Goal: Task Accomplishment & Management: Manage account settings

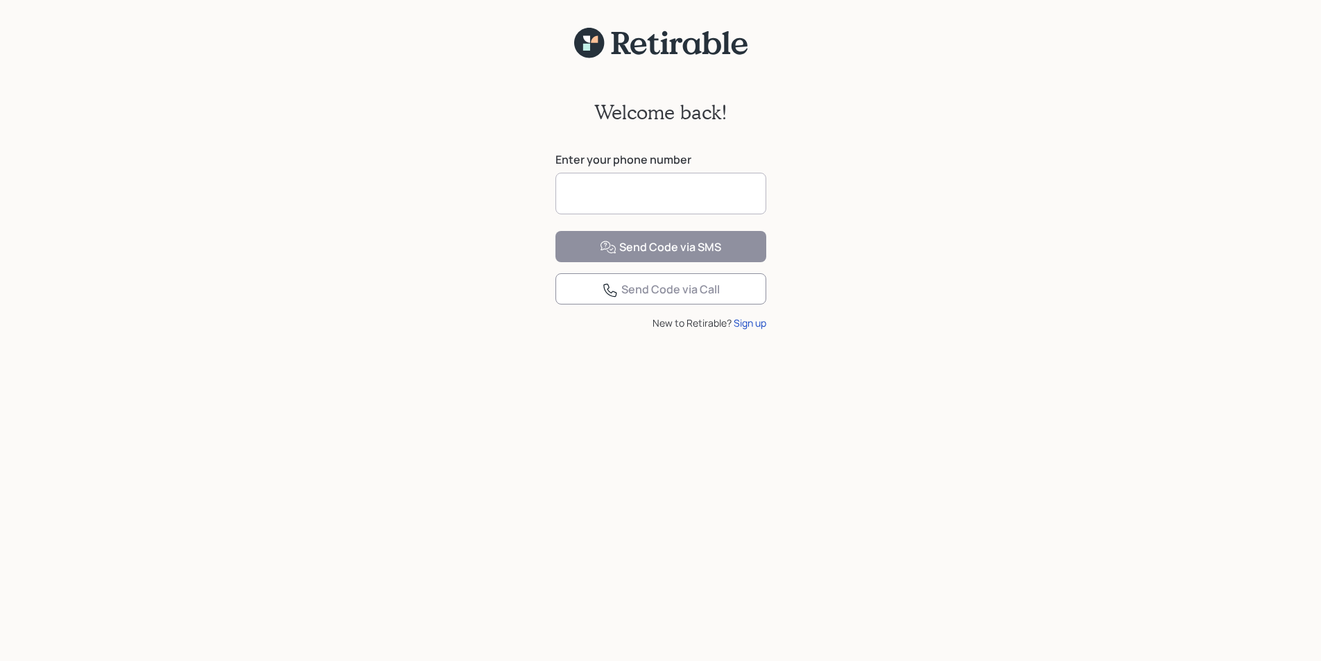
drag, startPoint x: 551, startPoint y: 197, endPoint x: 559, endPoint y: 193, distance: 8.4
click at [555, 196] on div "Welcome back! Enter your phone number Send Code via SMS Send Code via Call New …" at bounding box center [661, 221] width 239 height 324
click at [560, 193] on input at bounding box center [661, 194] width 211 height 42
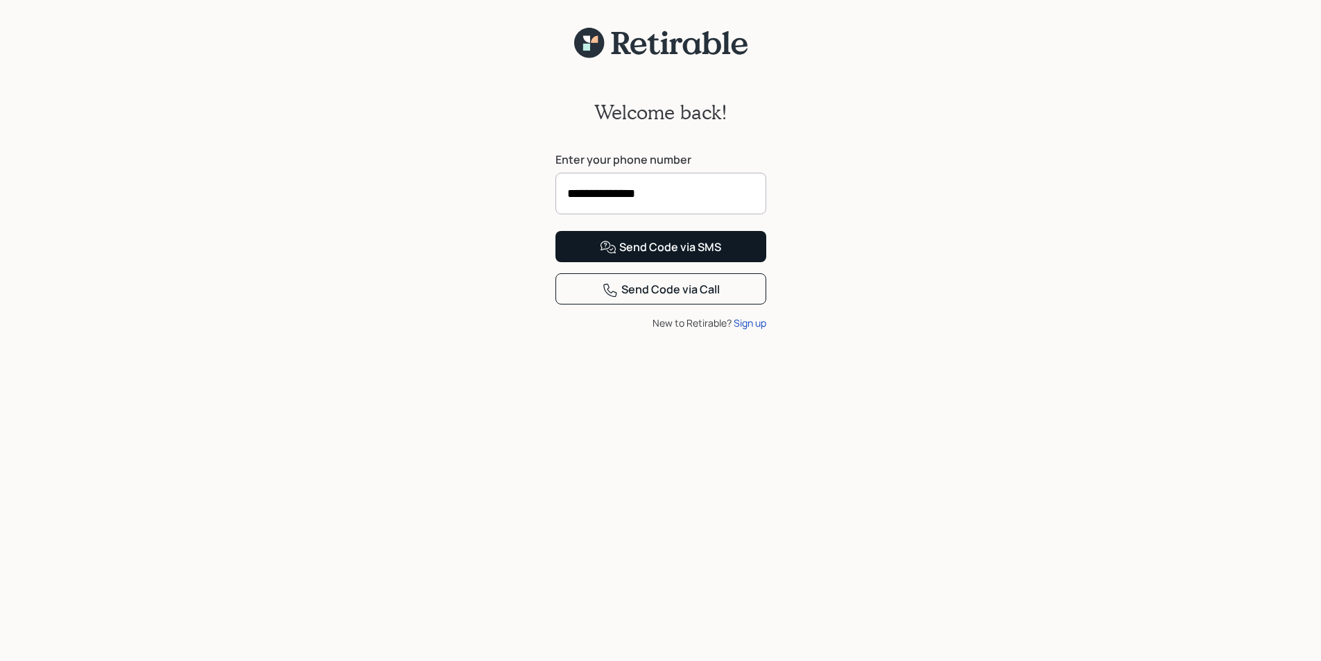
type input "**********"
click at [643, 256] on div "Send Code via SMS" at bounding box center [660, 247] width 121 height 17
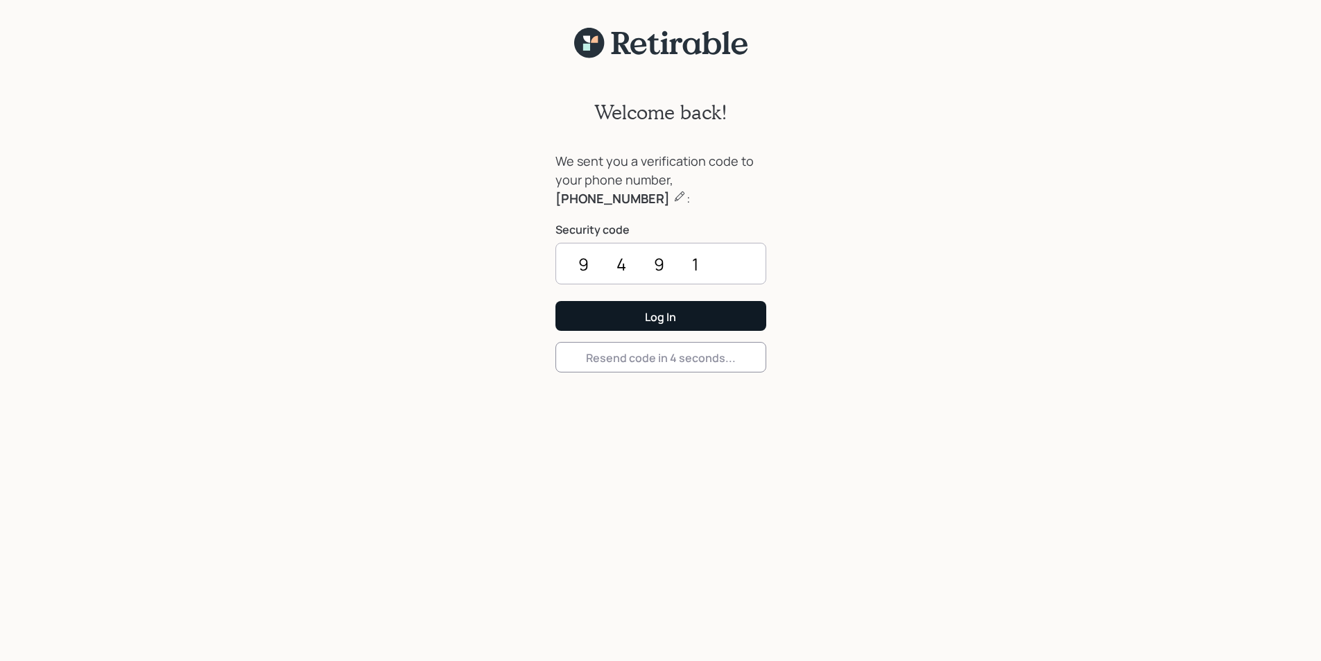
type input "9491"
click at [645, 313] on div "Log In" at bounding box center [660, 316] width 31 height 15
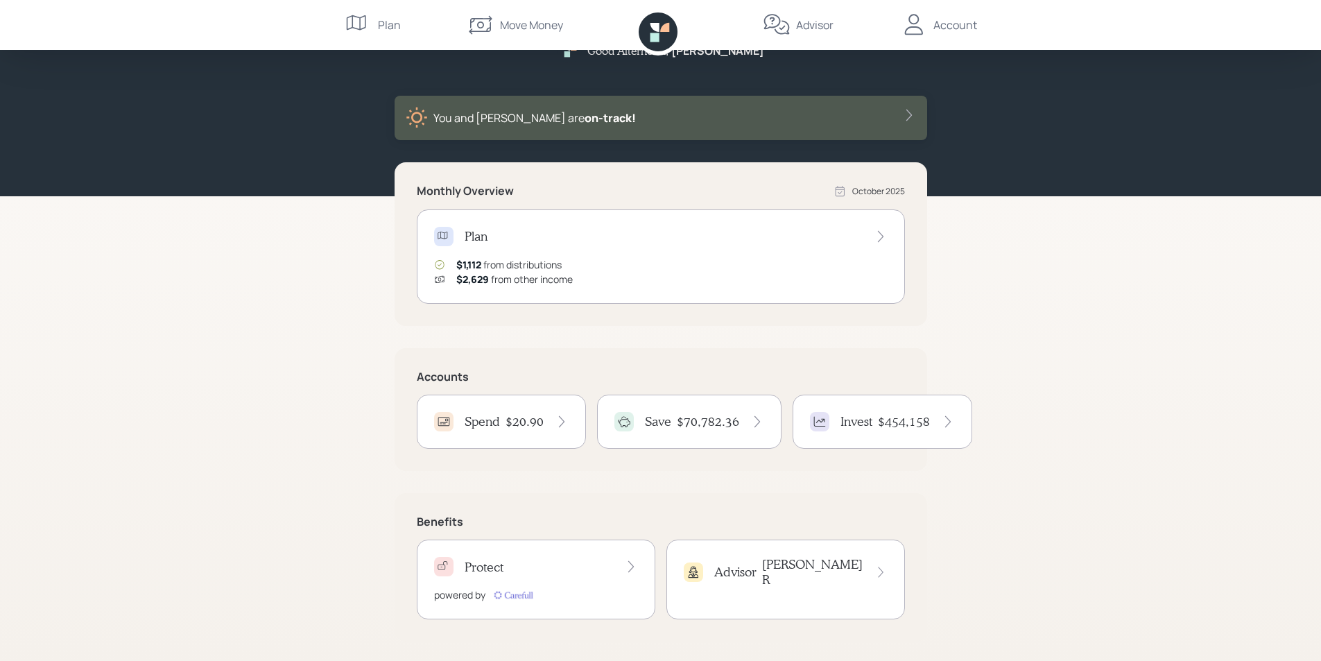
scroll to position [37, 0]
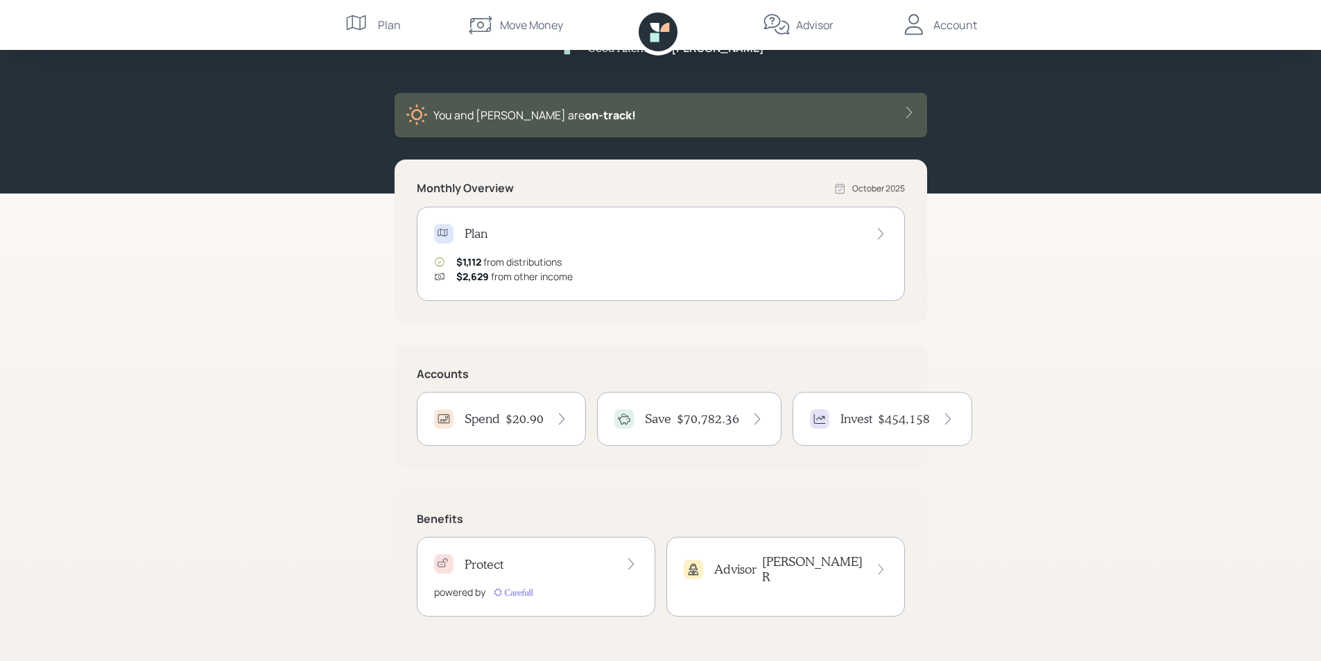
click at [674, 423] on div "Save $70,782.36" at bounding box center [689, 418] width 150 height 19
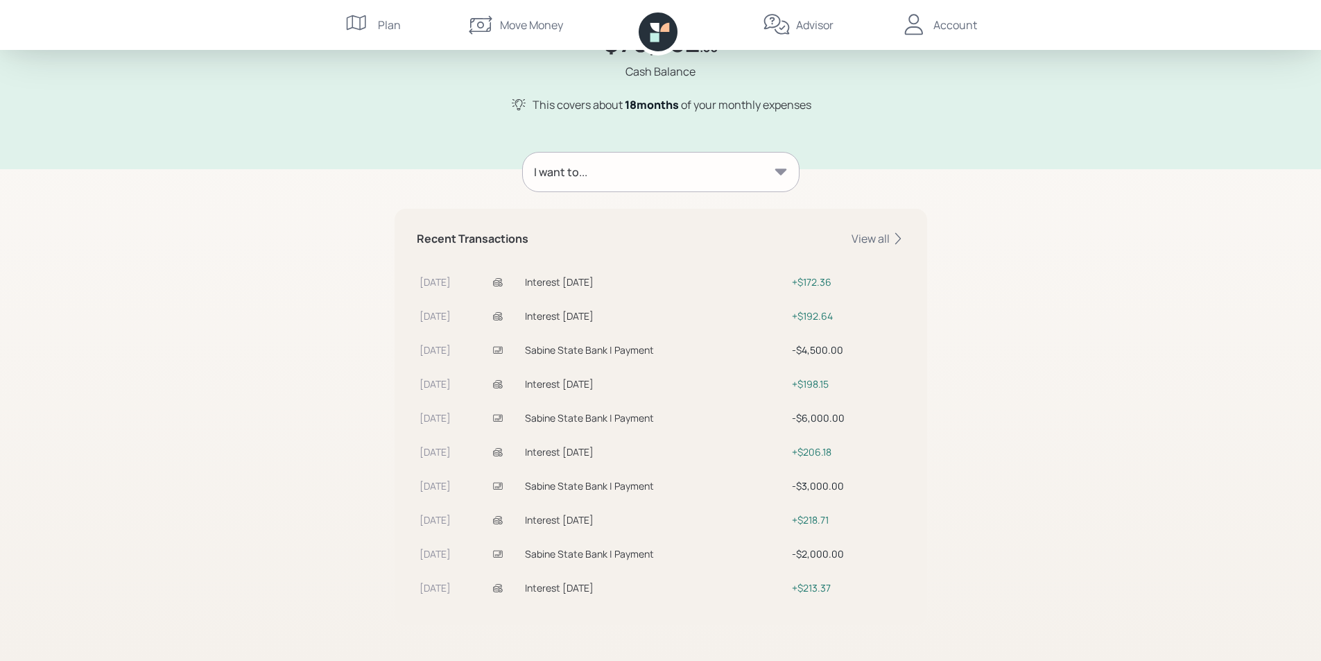
scroll to position [109, 0]
click at [784, 166] on icon at bounding box center [781, 169] width 14 height 14
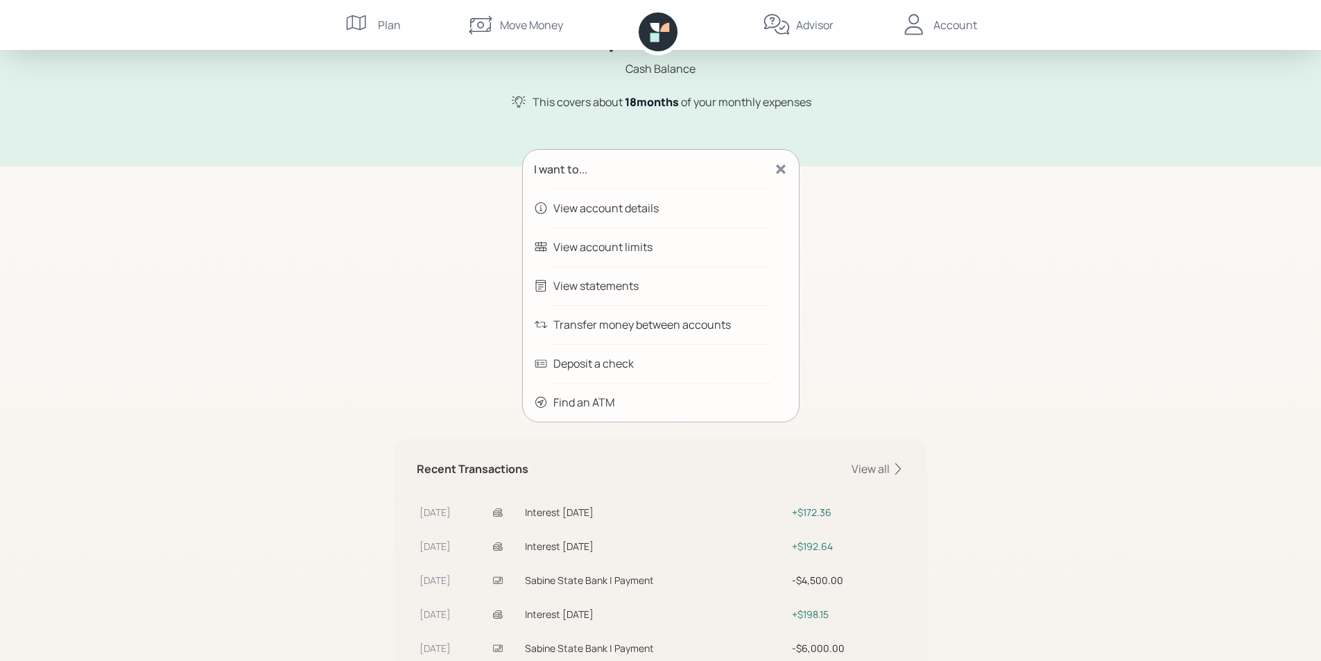
click at [601, 325] on div "Transfer money between accounts" at bounding box center [642, 324] width 178 height 17
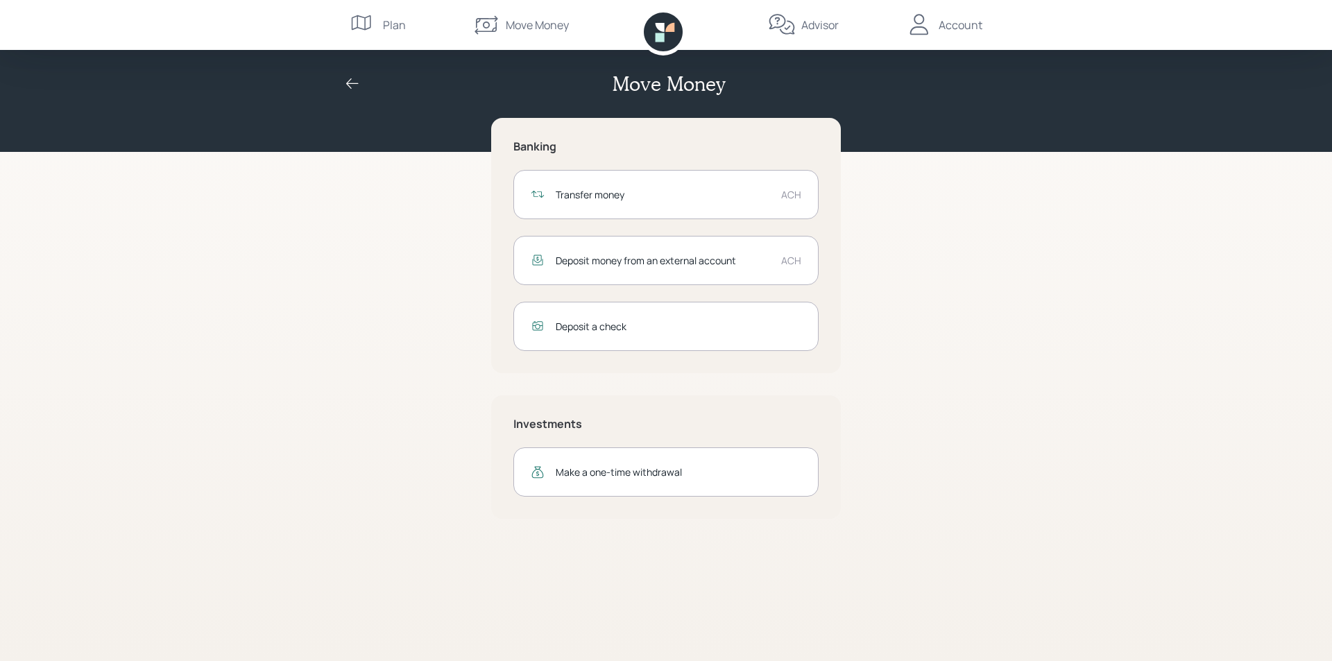
click at [598, 191] on div "Transfer money" at bounding box center [663, 194] width 214 height 15
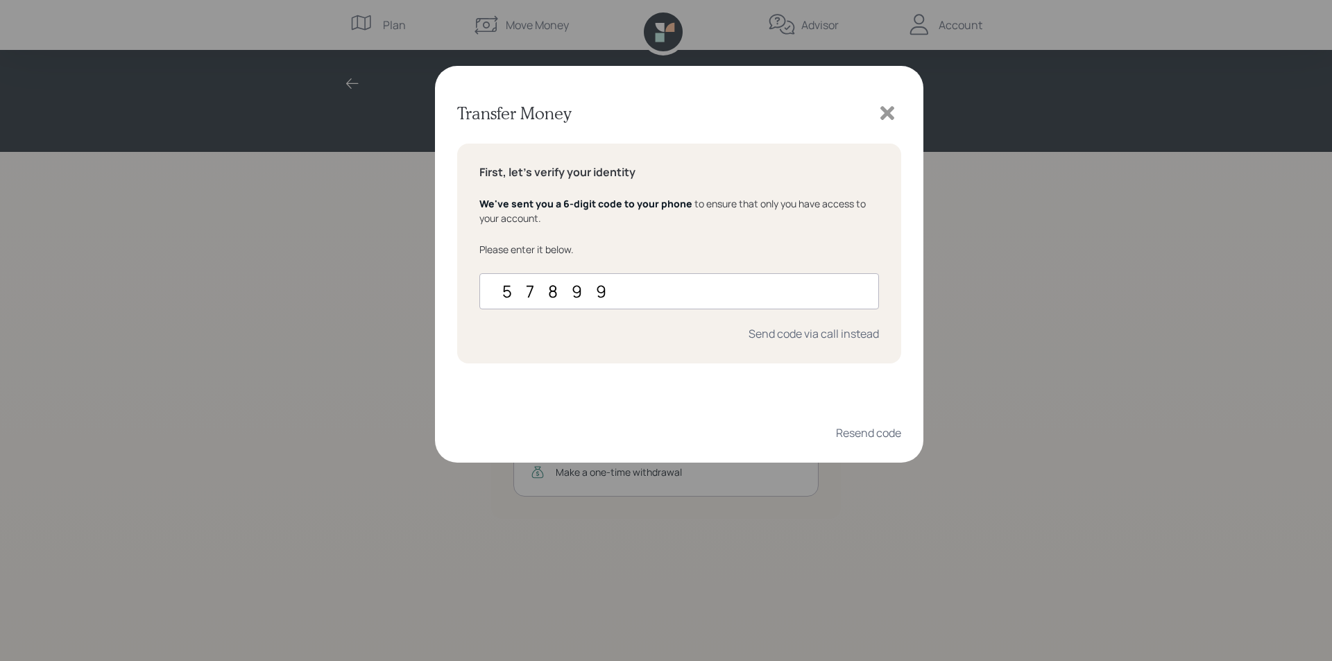
type input "578996"
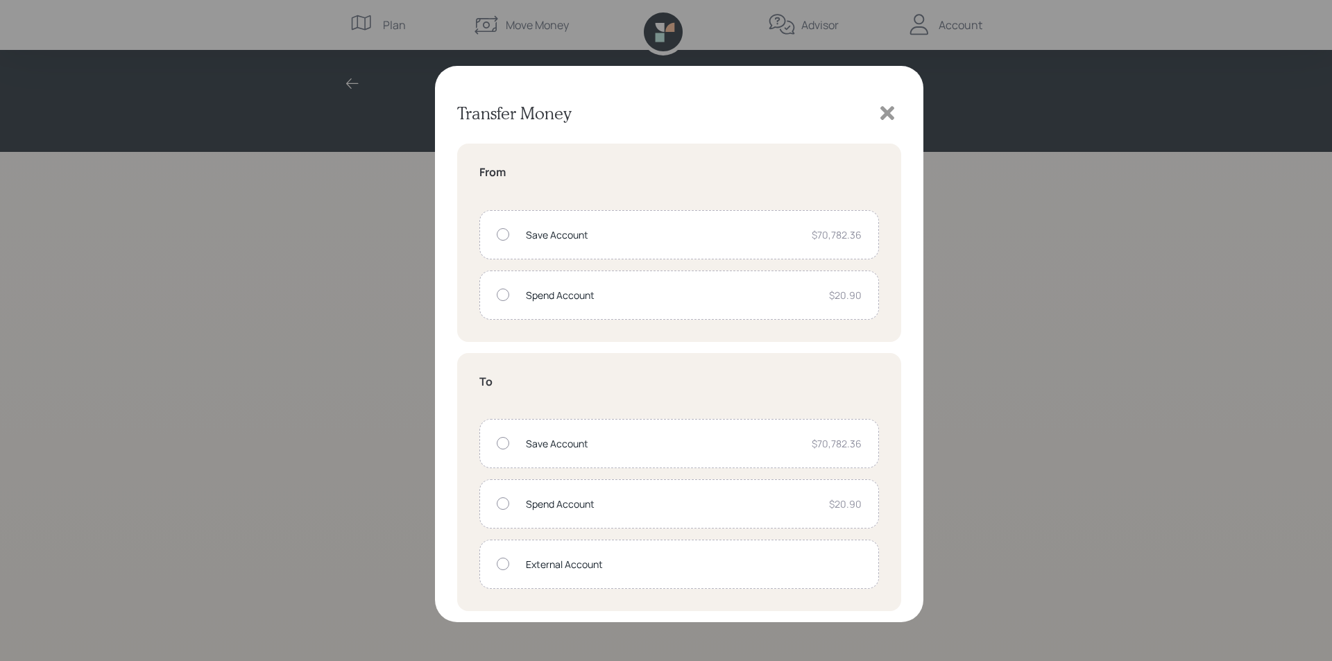
click at [499, 234] on div at bounding box center [503, 234] width 12 height 12
radio input "true"
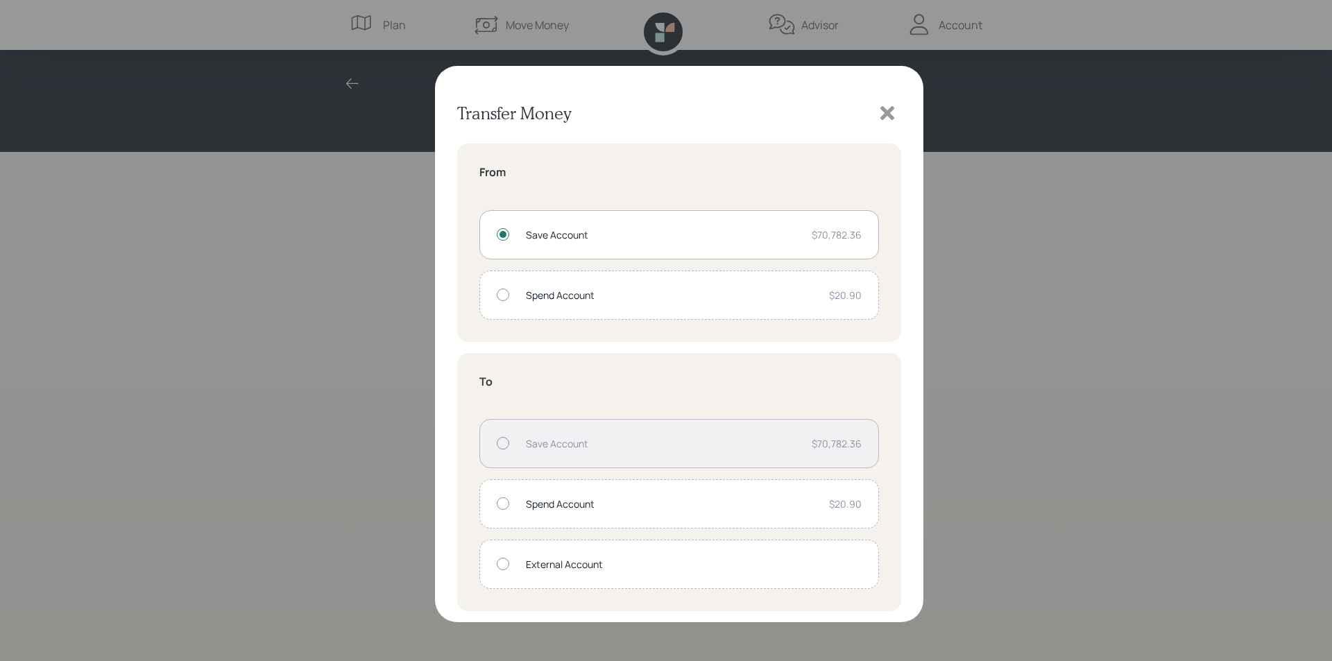
click at [504, 568] on div at bounding box center [503, 564] width 12 height 12
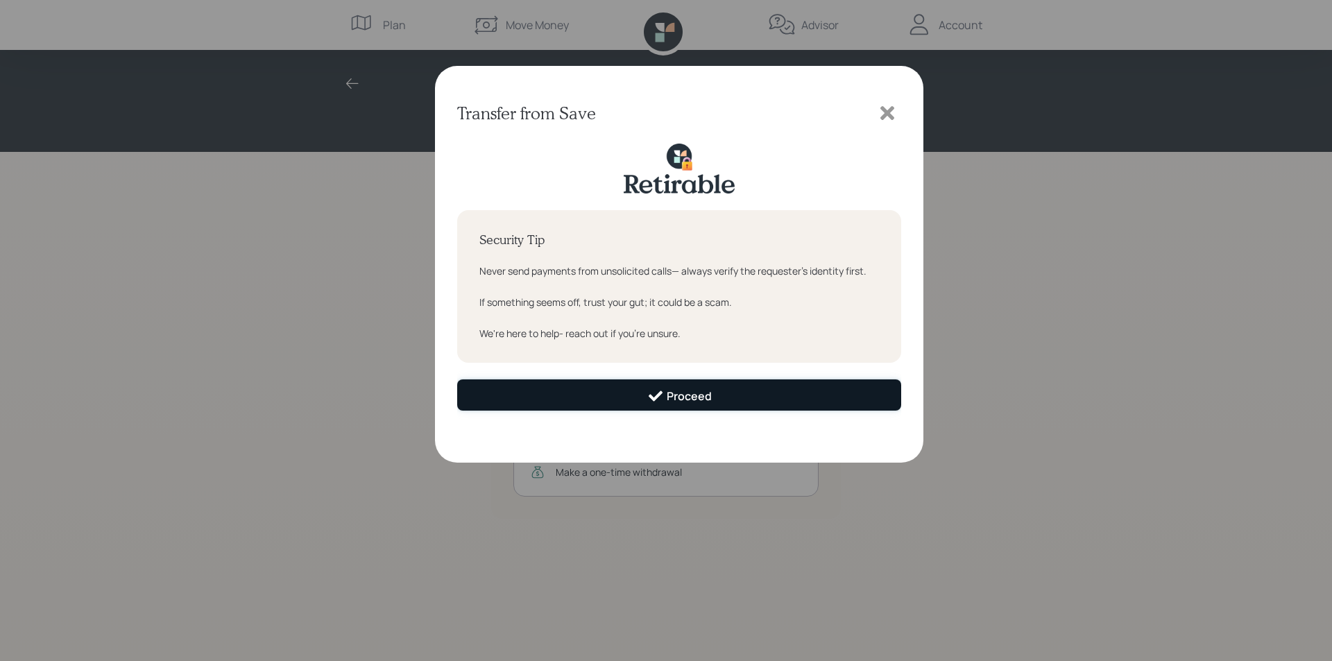
click at [679, 395] on div "Proceed" at bounding box center [679, 396] width 64 height 17
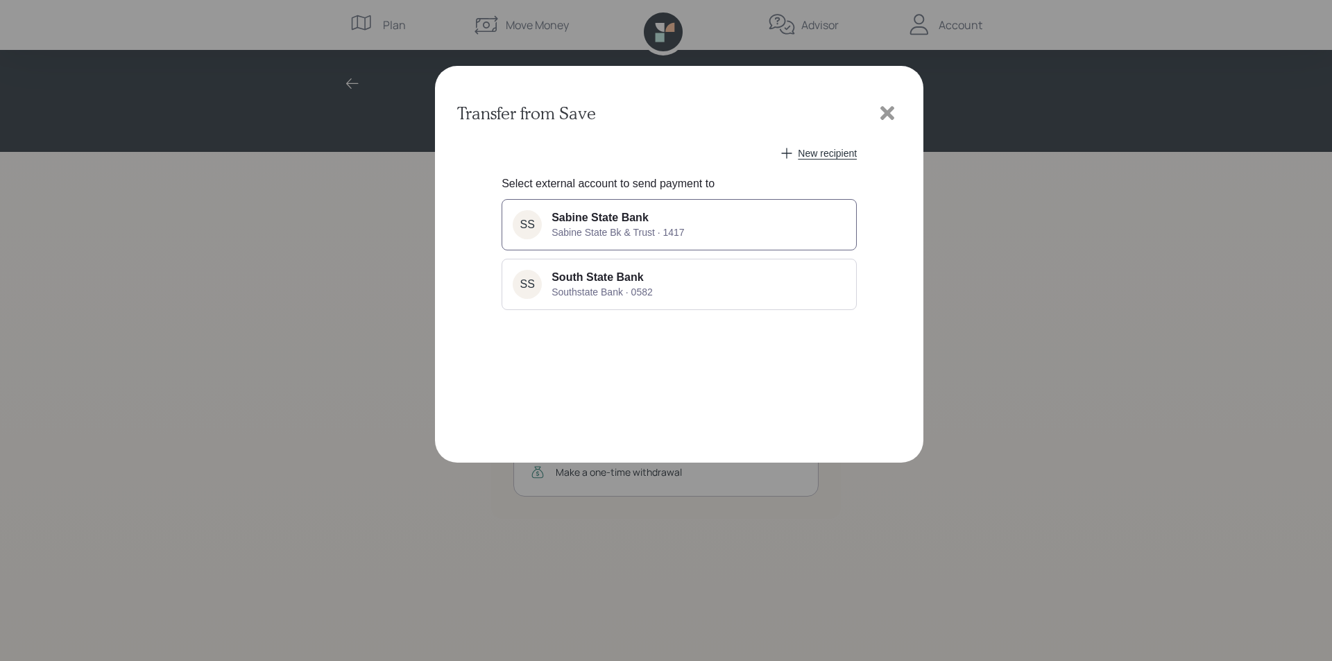
click at [586, 216] on span "Sabine State Bank" at bounding box center [599, 218] width 97 height 12
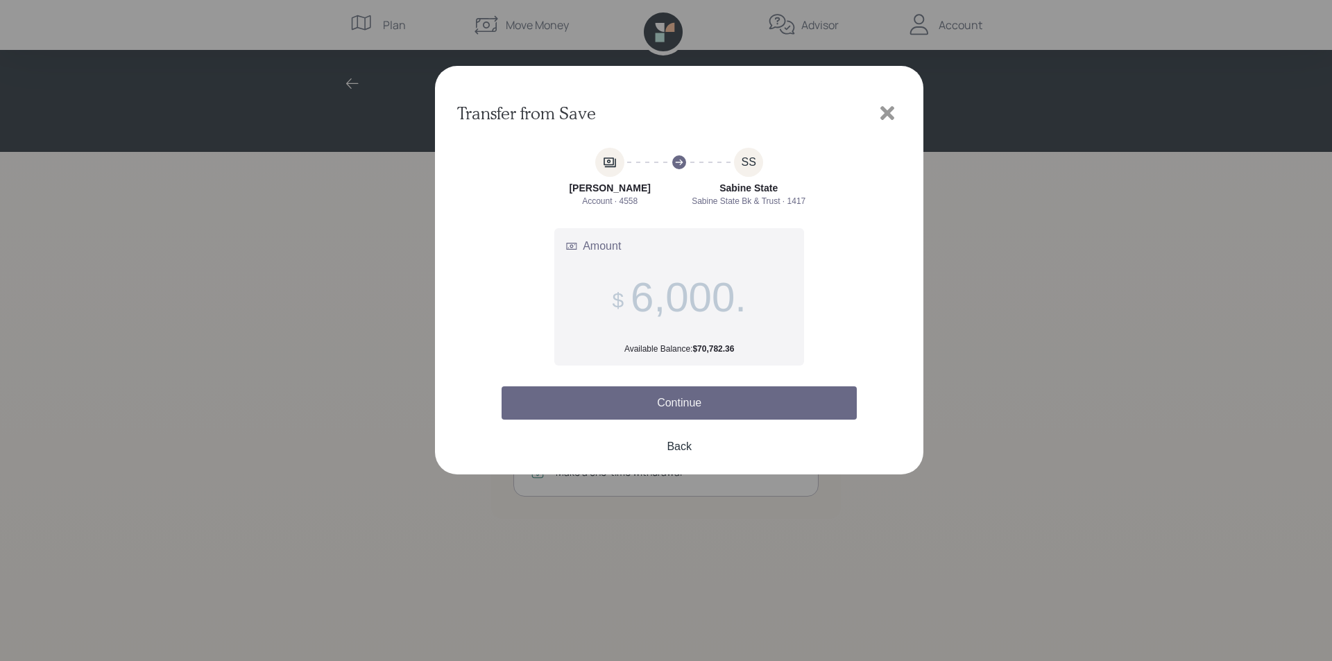
type input "6,000."
click at [671, 401] on button "Continue" at bounding box center [678, 402] width 355 height 33
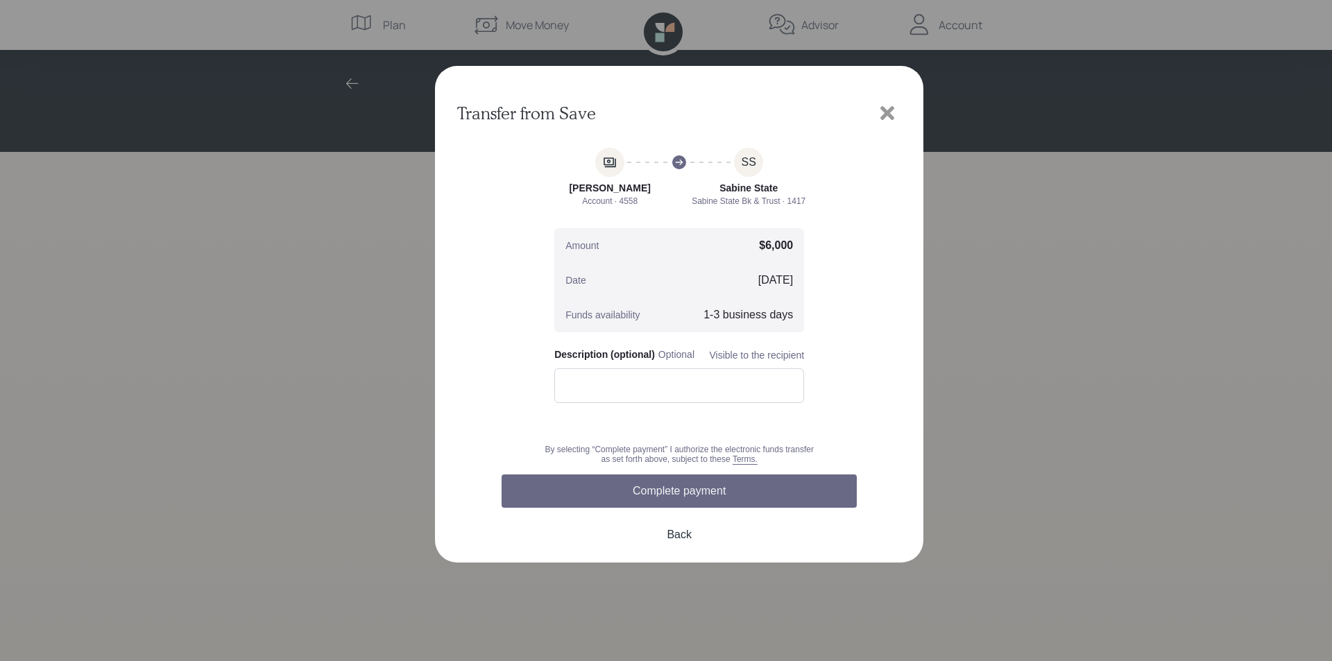
click at [708, 495] on button "Complete payment" at bounding box center [678, 490] width 355 height 33
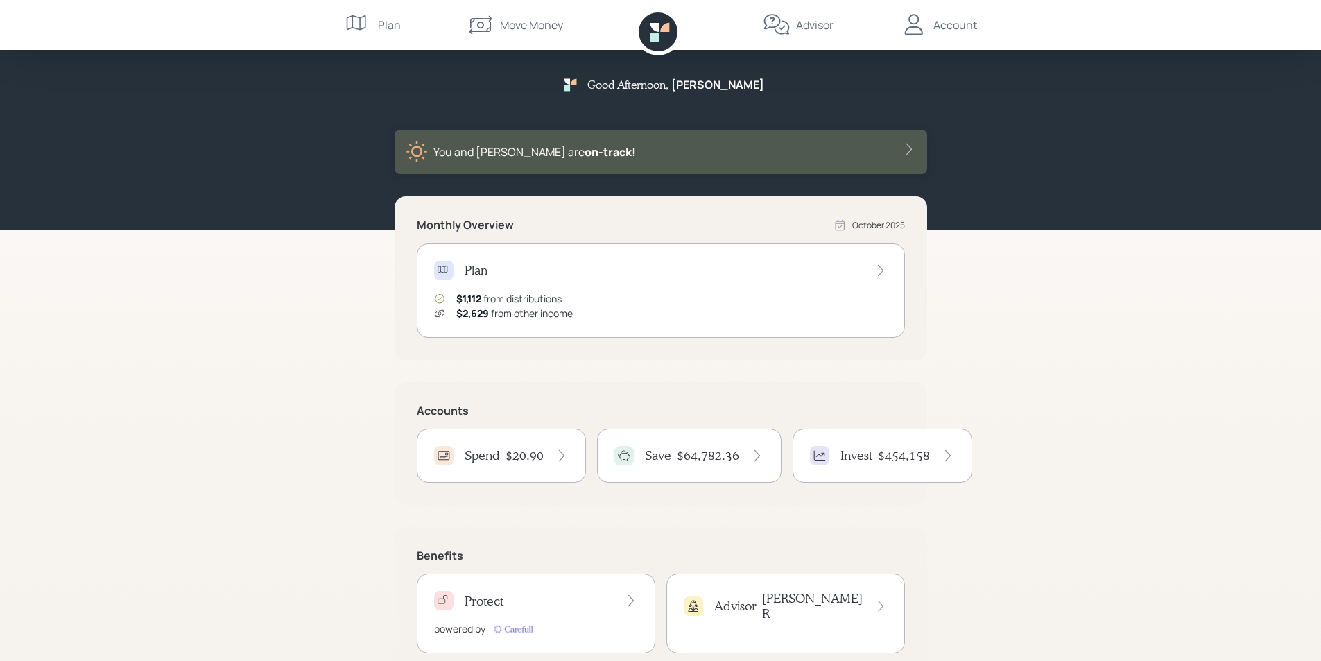
click at [911, 25] on icon at bounding box center [914, 25] width 28 height 28
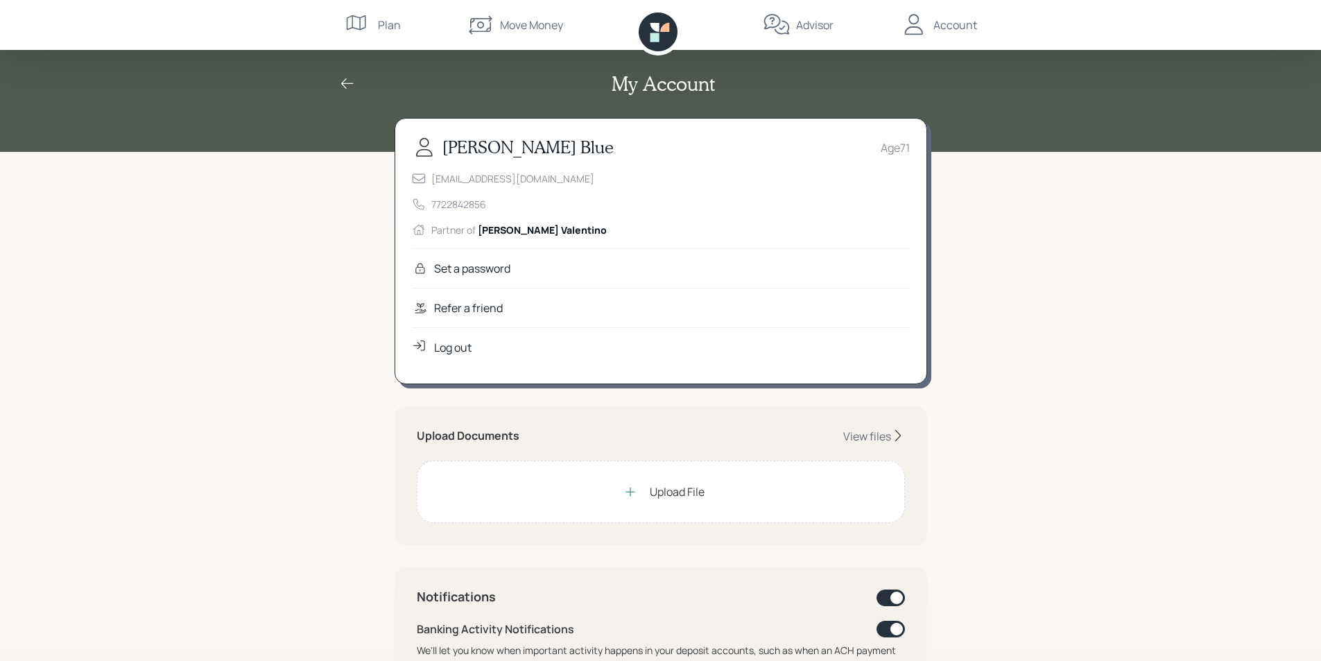
click at [1015, 252] on div "My Account Harry Blue Age 71 biggblue718@gmail.com 7722842856 Partner of Karie …" at bounding box center [660, 636] width 1321 height 1273
click at [341, 83] on icon at bounding box center [347, 84] width 17 height 17
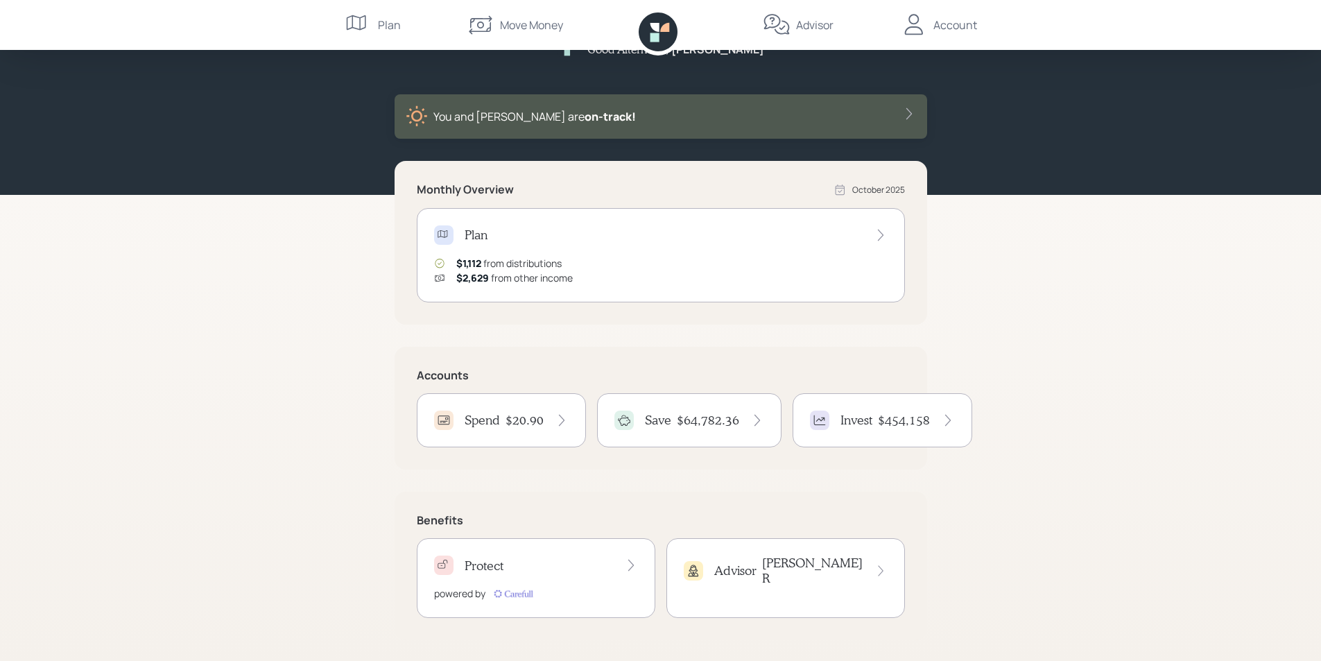
scroll to position [37, 0]
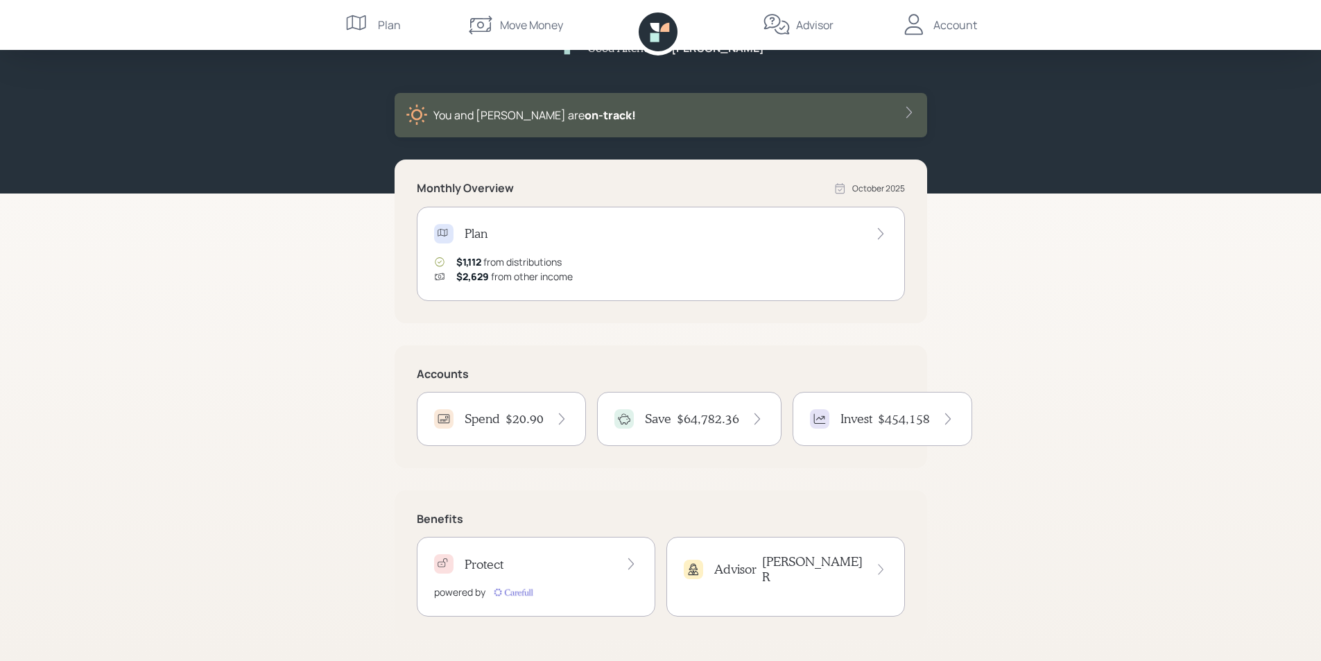
click at [881, 233] on icon at bounding box center [881, 234] width 14 height 14
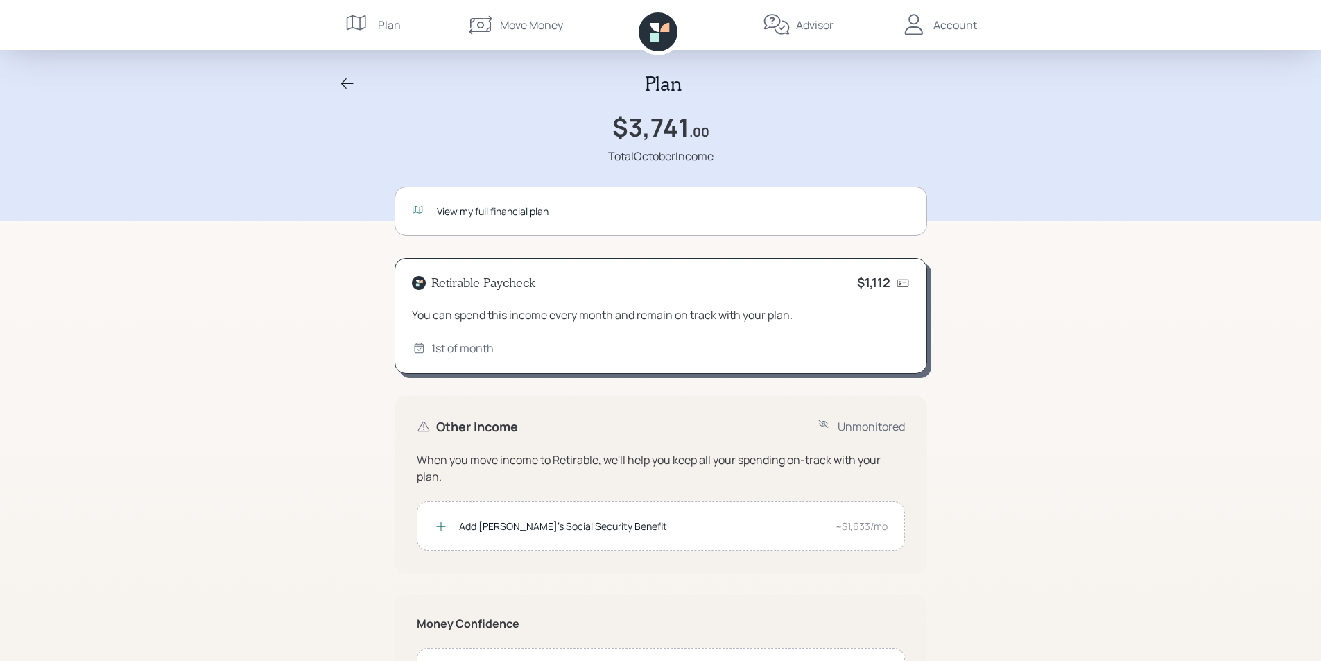
click at [515, 209] on div "View my full financial plan" at bounding box center [673, 211] width 473 height 15
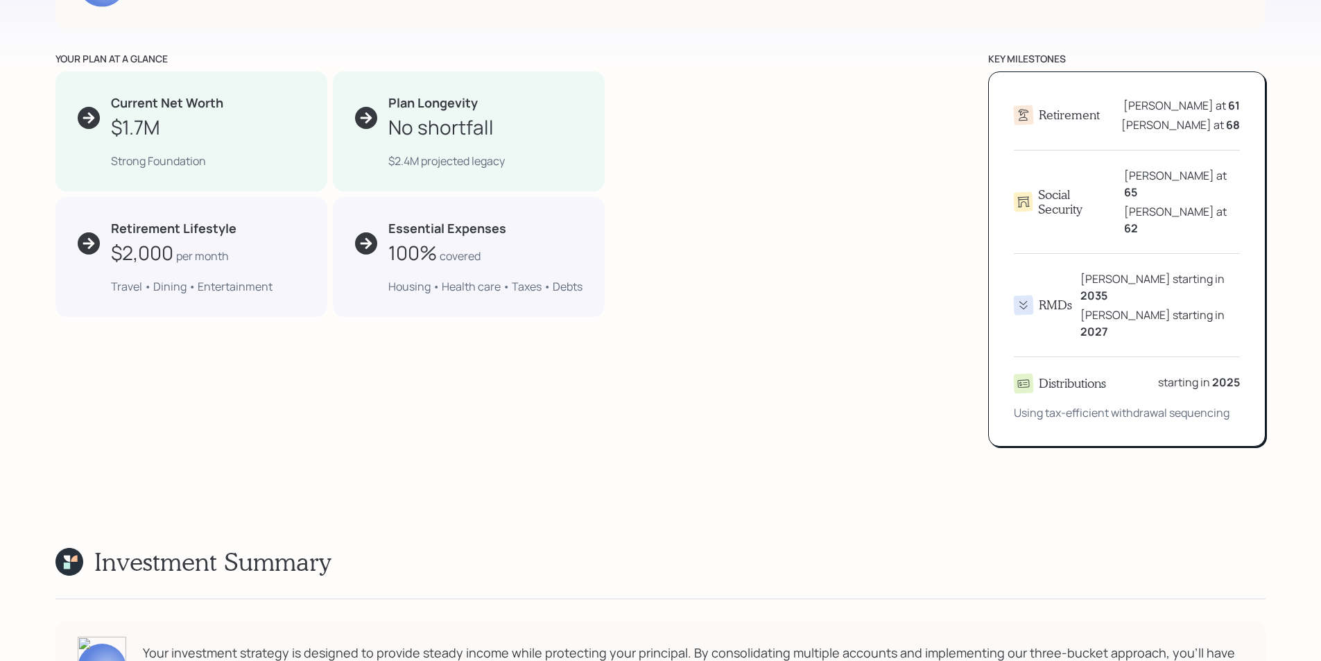
scroll to position [800, 0]
click at [87, 111] on icon at bounding box center [89, 117] width 14 height 14
click at [89, 116] on icon at bounding box center [89, 117] width 14 height 14
click at [89, 115] on icon at bounding box center [89, 117] width 14 height 14
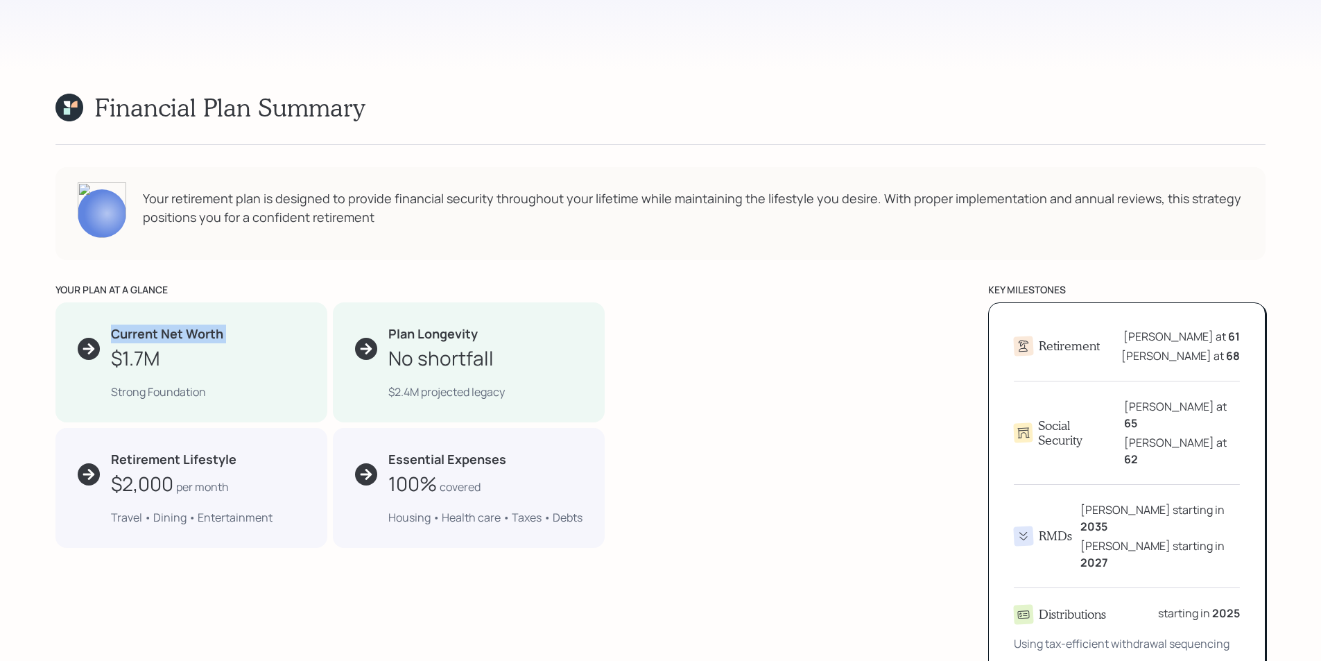
scroll to position [568, 0]
click at [236, 259] on div "Your retirement plan is designed to provide financial security throughout your …" at bounding box center [660, 214] width 1210 height 93
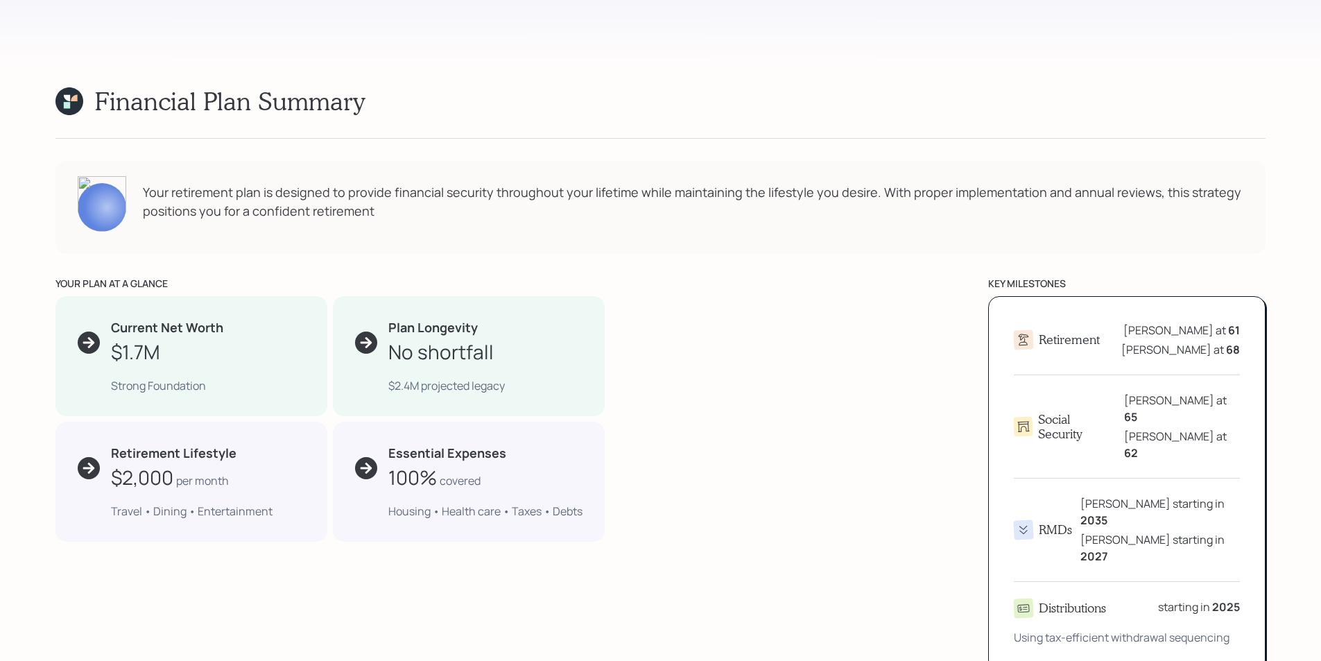
scroll to position [576, 0]
click at [93, 343] on icon at bounding box center [89, 341] width 14 height 14
click at [141, 385] on div "Strong Foundation" at bounding box center [208, 384] width 194 height 17
click at [150, 346] on div "$1.7M" at bounding box center [135, 350] width 49 height 29
click at [166, 328] on b "Current Net Worth" at bounding box center [167, 326] width 112 height 17
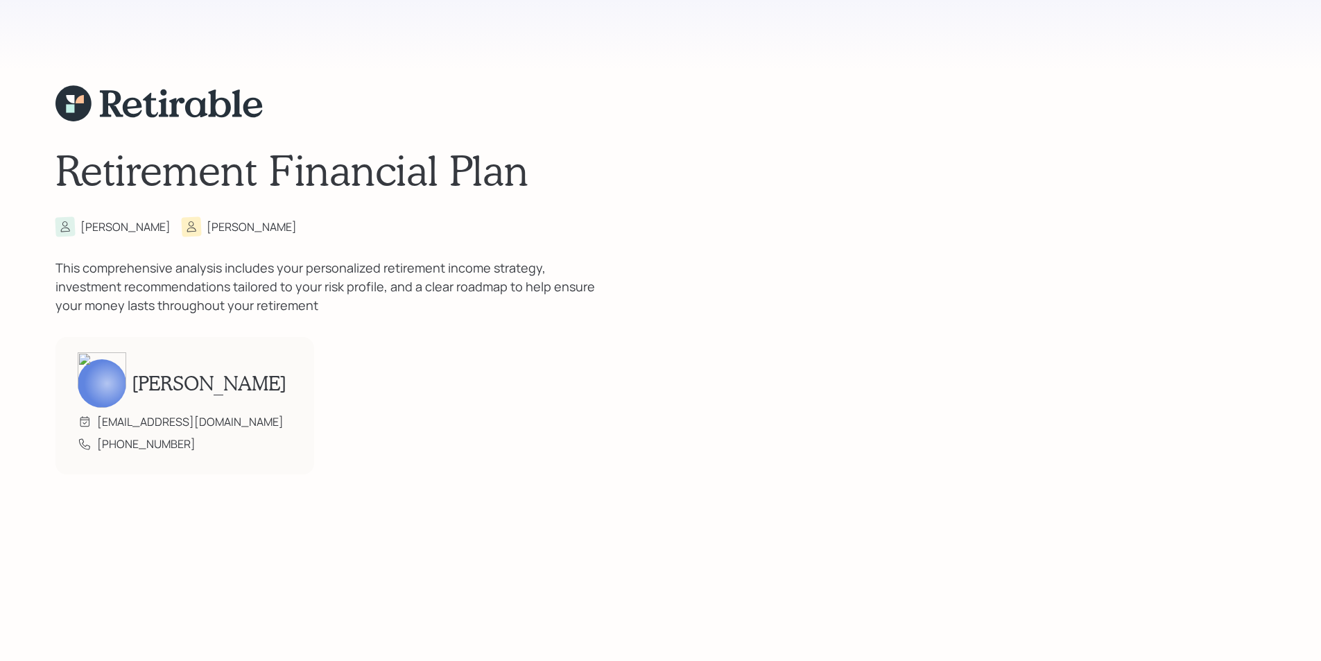
scroll to position [0, 0]
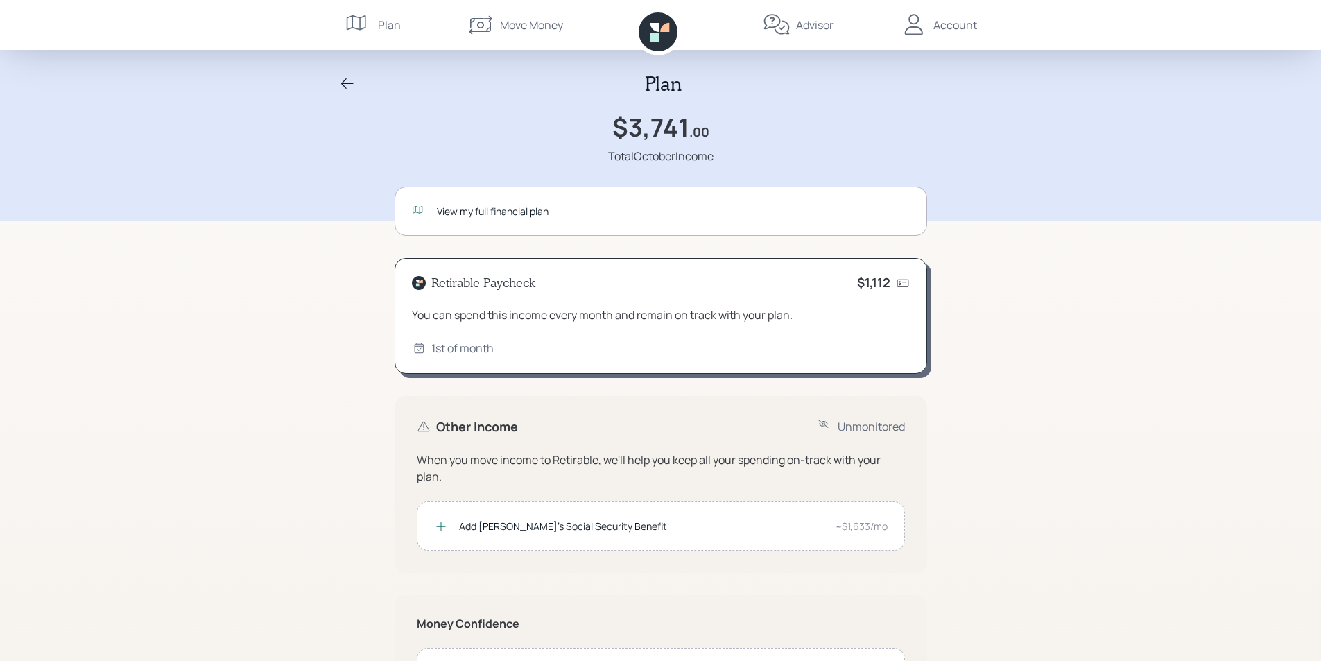
click at [384, 25] on div "Plan" at bounding box center [389, 25] width 23 height 17
click at [365, 22] on icon at bounding box center [359, 25] width 28 height 28
click at [952, 26] on div "Account" at bounding box center [956, 25] width 44 height 17
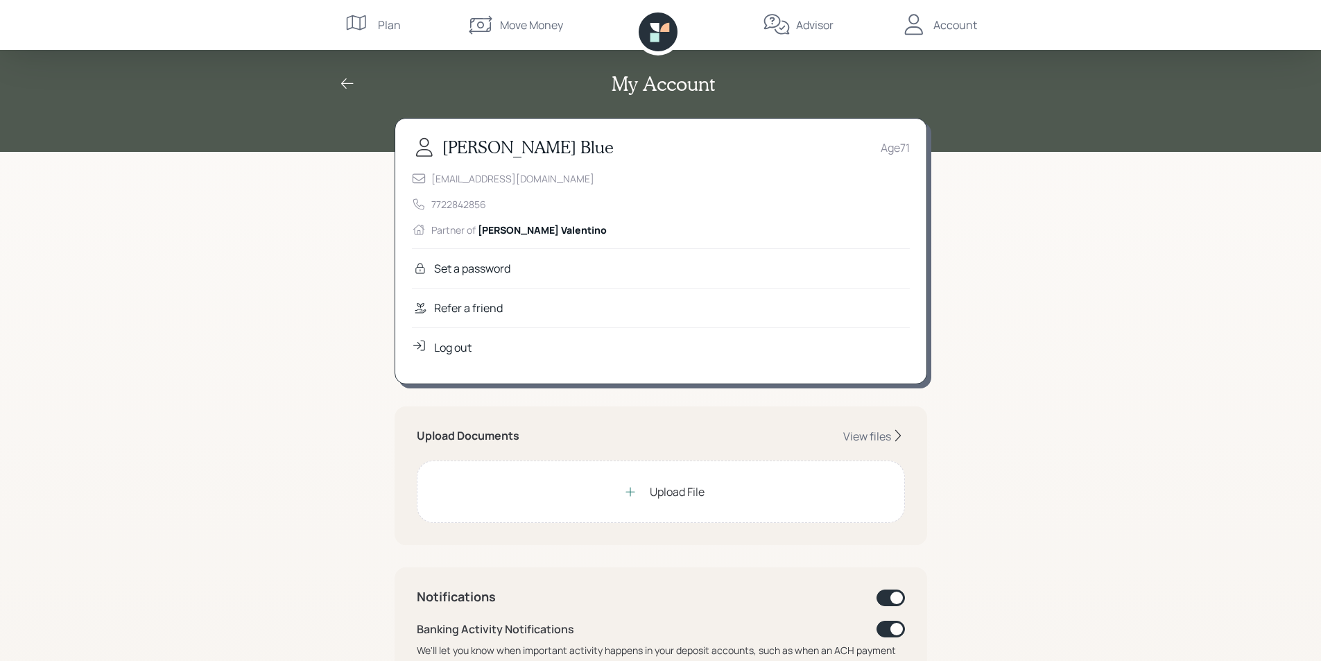
click at [442, 345] on div "Log out" at bounding box center [452, 347] width 37 height 17
